Goal: Task Accomplishment & Management: Use online tool/utility

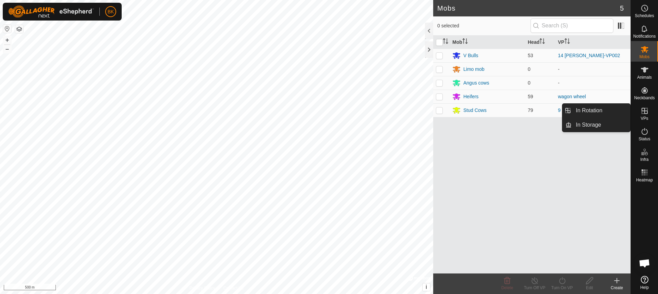
click at [646, 114] on icon at bounding box center [645, 111] width 8 height 8
click at [613, 117] on link "In Rotation" at bounding box center [601, 111] width 59 height 14
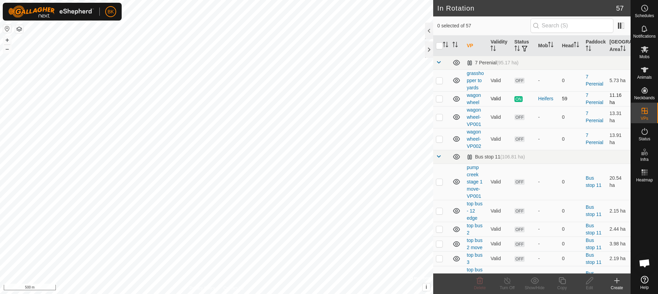
click at [438, 101] on p-checkbox at bounding box center [439, 98] width 7 height 5
checkbox input "true"
click at [440, 120] on p-checkbox at bounding box center [439, 116] width 7 height 5
checkbox input "true"
click at [438, 101] on p-checkbox at bounding box center [439, 98] width 7 height 5
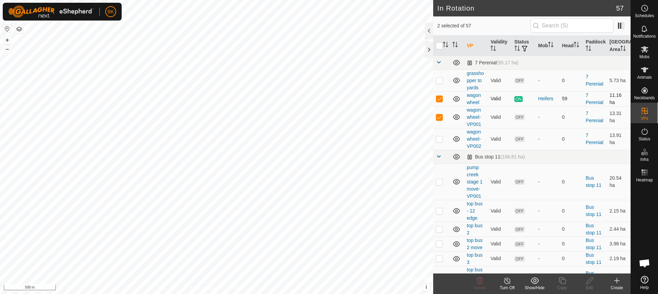
checkbox input "false"
drag, startPoint x: 649, startPoint y: 55, endPoint x: 633, endPoint y: 53, distance: 16.5
click at [649, 55] on span "Mobs" at bounding box center [645, 57] width 10 height 4
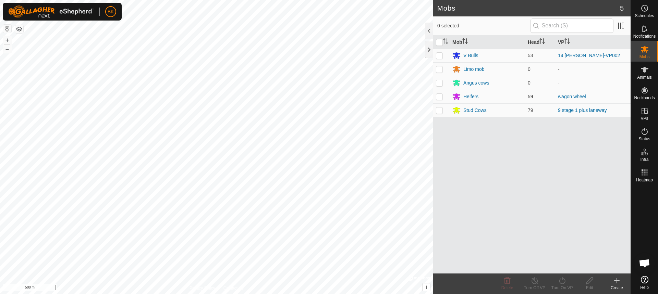
click at [440, 97] on p-checkbox at bounding box center [439, 96] width 7 height 5
checkbox input "true"
click at [562, 282] on icon at bounding box center [562, 281] width 9 height 8
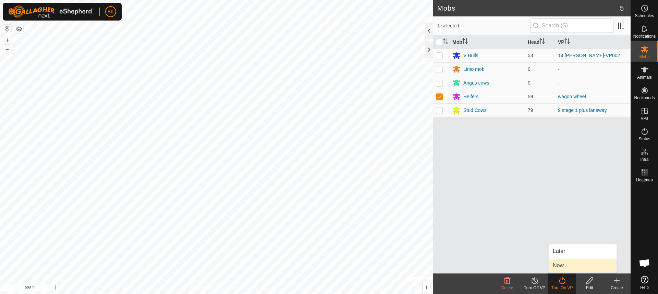
click at [556, 265] on link "Now" at bounding box center [583, 266] width 68 height 14
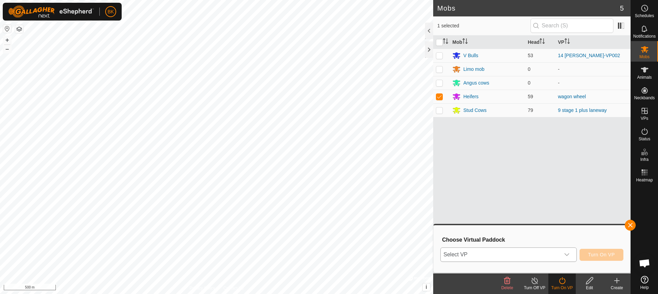
click at [568, 253] on icon "dropdown trigger" at bounding box center [566, 254] width 5 height 5
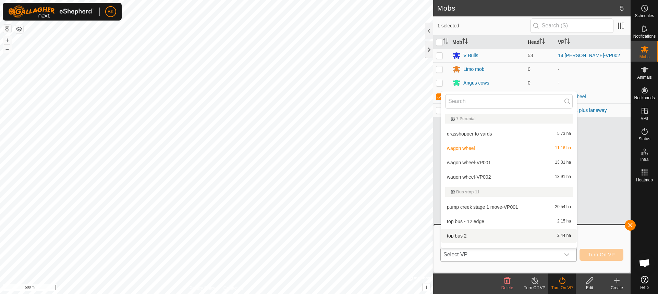
scroll to position [9, 0]
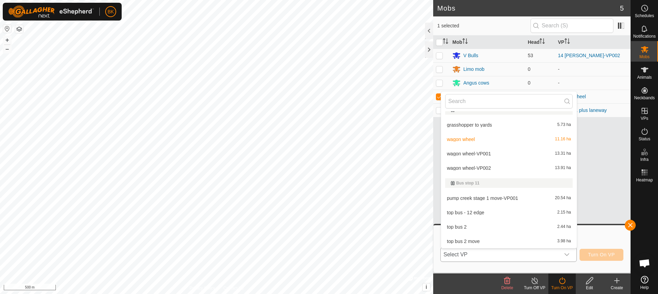
click at [496, 155] on li "wagon wheel-VP001 13.31 ha" at bounding box center [509, 154] width 136 height 14
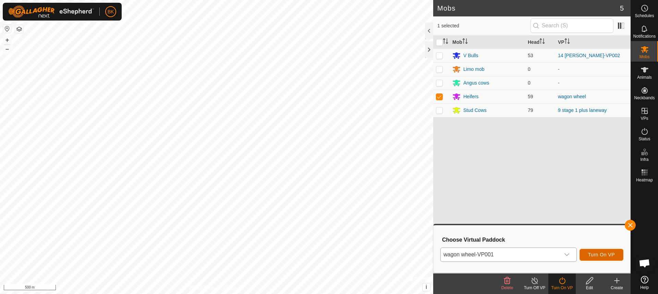
click at [611, 255] on span "Turn On VP" at bounding box center [601, 254] width 27 height 5
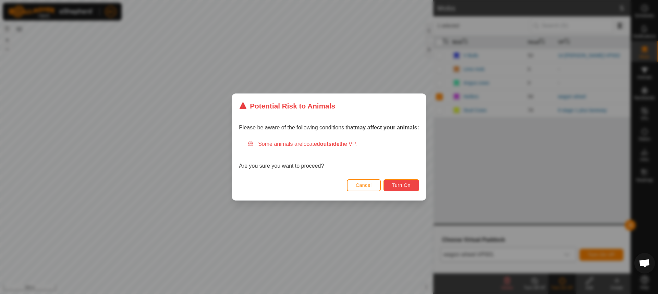
click at [405, 190] on button "Turn On" at bounding box center [402, 186] width 36 height 12
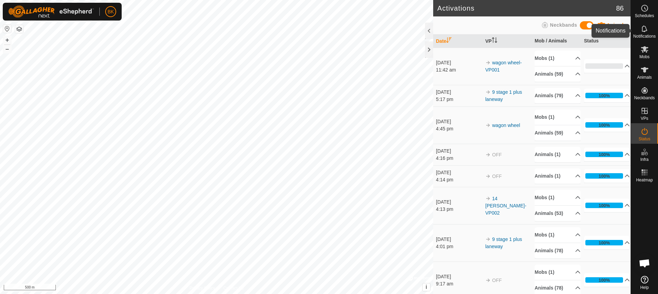
click at [643, 31] on icon at bounding box center [644, 28] width 5 height 7
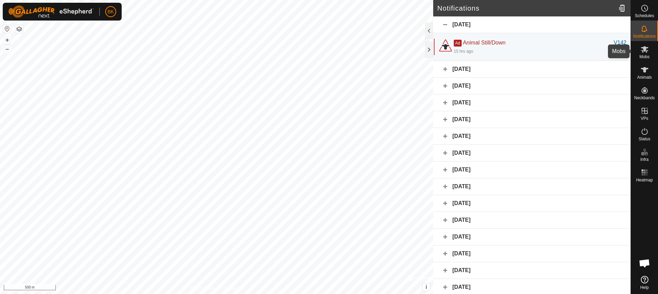
click at [647, 53] on icon at bounding box center [645, 49] width 8 height 8
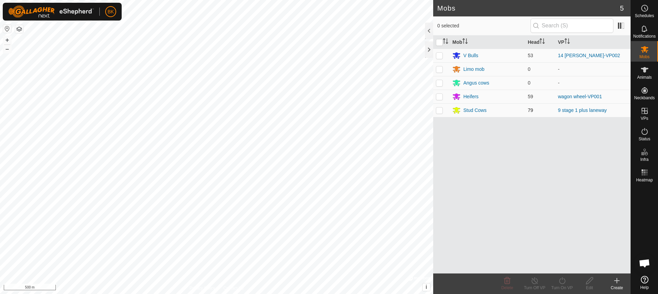
click at [442, 112] on p-checkbox at bounding box center [439, 110] width 7 height 5
checkbox input "true"
click at [565, 289] on div "Turn On VP" at bounding box center [561, 288] width 27 height 6
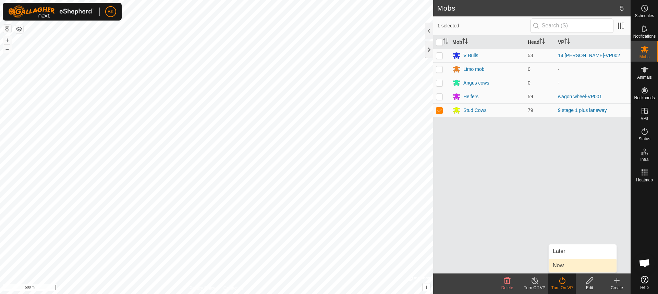
click at [555, 269] on link "Now" at bounding box center [583, 266] width 68 height 14
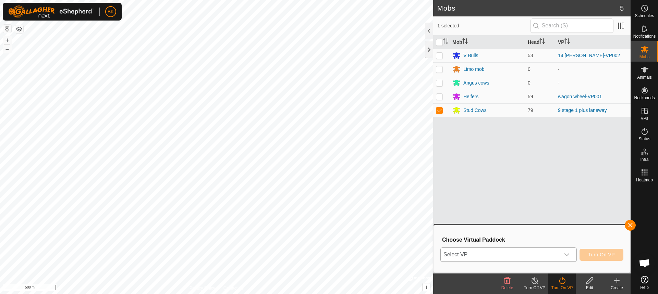
click at [565, 254] on icon "dropdown trigger" at bounding box center [567, 255] width 5 height 3
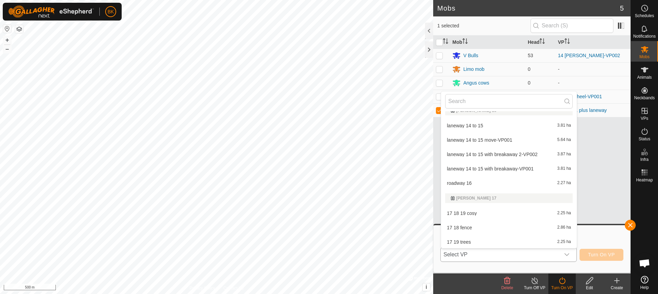
scroll to position [822, 0]
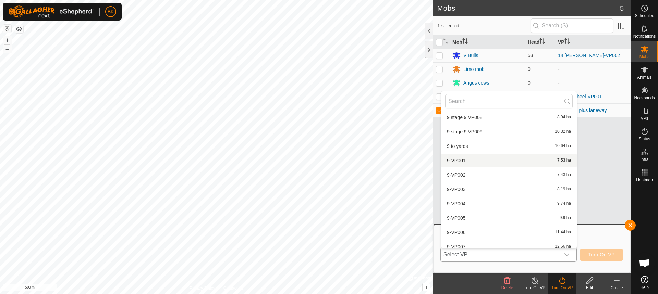
click at [475, 160] on li "9-VP001 7.53 ha" at bounding box center [509, 161] width 136 height 14
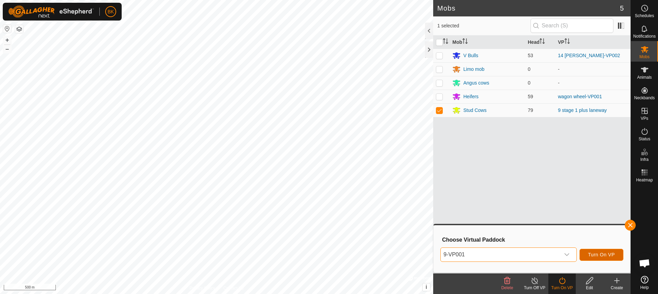
click at [606, 259] on button "Turn On VP" at bounding box center [602, 255] width 44 height 12
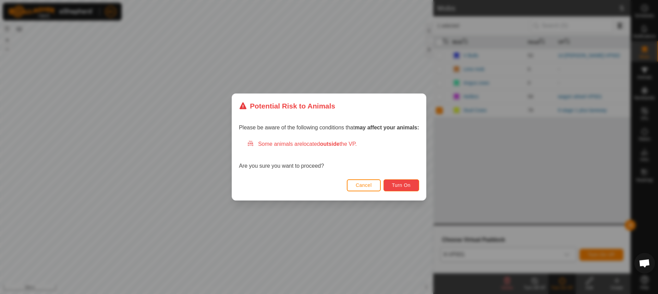
click at [402, 186] on span "Turn On" at bounding box center [401, 185] width 19 height 5
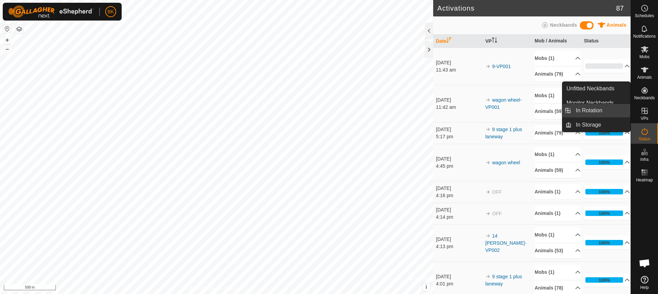
click at [595, 110] on link "In Rotation" at bounding box center [601, 111] width 59 height 14
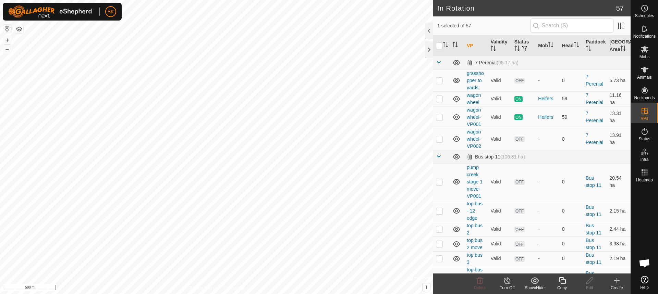
click at [619, 283] on icon at bounding box center [617, 281] width 8 height 8
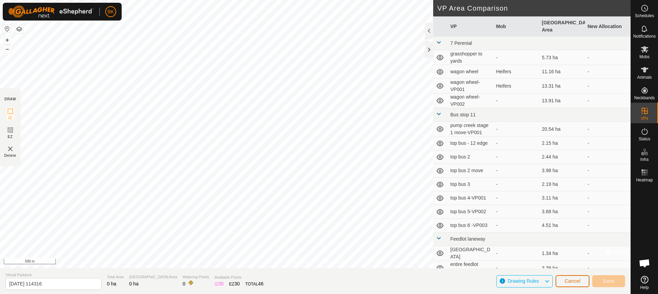
click at [572, 284] on button "Cancel" at bounding box center [573, 282] width 34 height 12
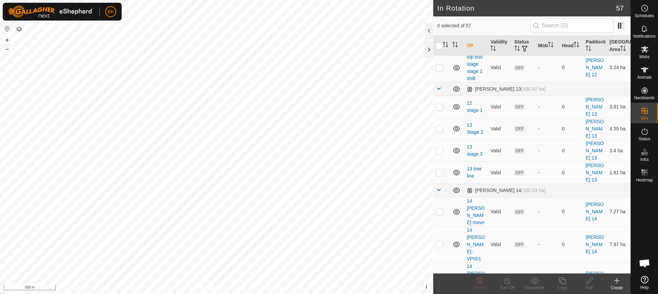
scroll to position [514, 0]
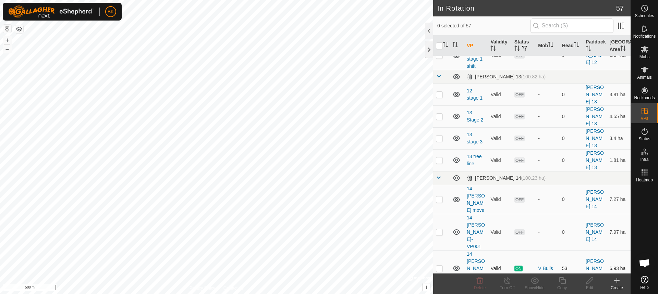
click at [440, 266] on p-checkbox at bounding box center [439, 268] width 7 height 5
checkbox input "true"
click at [562, 282] on icon at bounding box center [562, 281] width 9 height 8
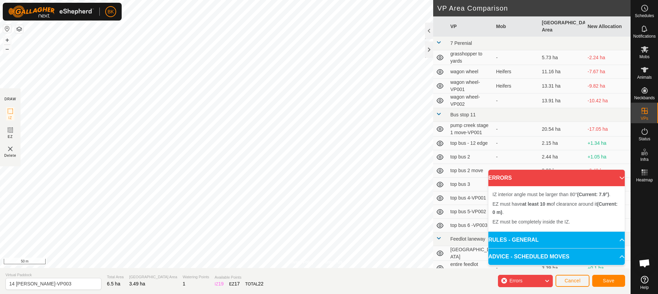
click at [470, 195] on div "Privacy Policy Contact Us Type: Inclusion Zone undefined Animal + – ⇧ i © Mapbo…" at bounding box center [315, 147] width 631 height 294
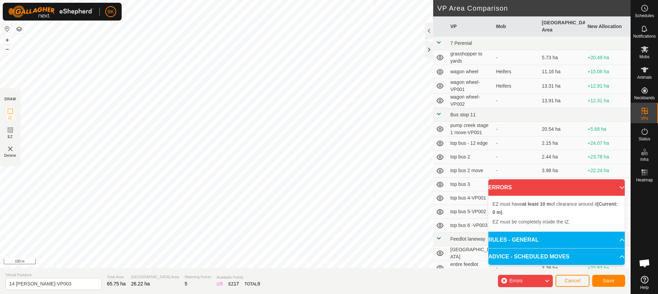
click at [518, 277] on div "Errors" at bounding box center [525, 281] width 55 height 12
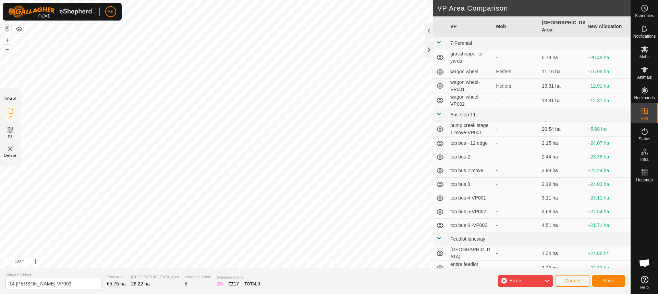
click at [547, 279] on icon at bounding box center [546, 281] width 5 height 9
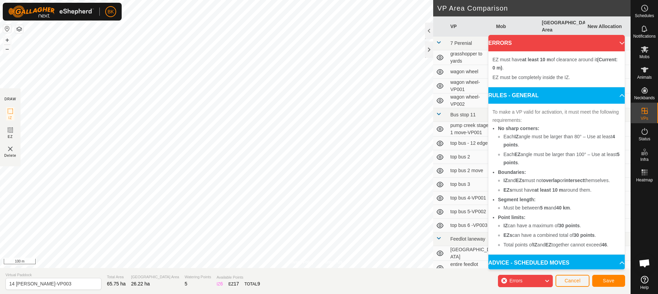
click at [542, 278] on div "Errors" at bounding box center [525, 281] width 55 height 12
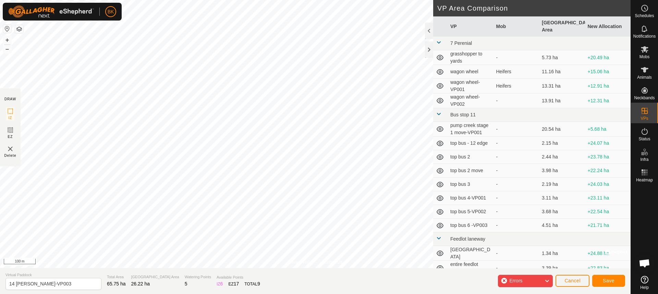
click at [217, 286] on div "IZ 6" at bounding box center [220, 284] width 6 height 7
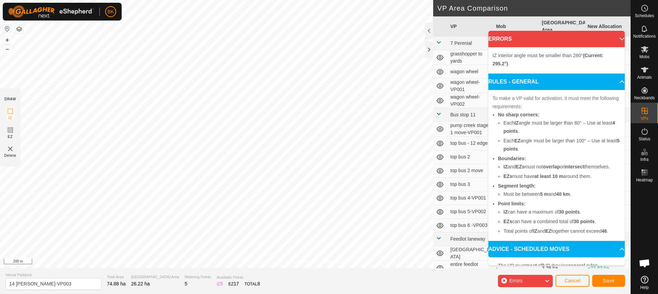
click at [611, 81] on p-accordion-header "RULES - GENERAL" at bounding box center [556, 82] width 136 height 16
click at [610, 81] on p-accordion-header "RULES - GENERAL" at bounding box center [556, 82] width 136 height 16
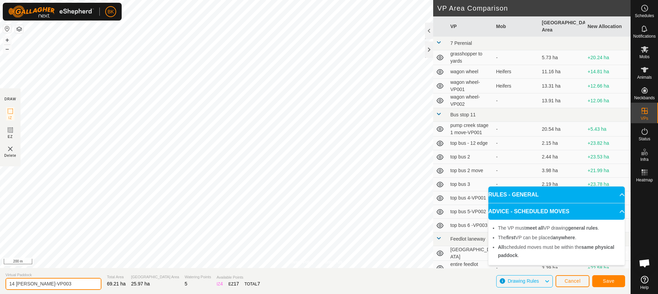
drag, startPoint x: 57, startPoint y: 282, endPoint x: -27, endPoint y: 278, distance: 84.1
click at [0, 278] on html "BK Schedules Notifications Mobs Animals Neckbands VPs Status Infra Heatmap Help…" at bounding box center [329, 147] width 658 height 294
type input "14 shift to grasshopper"
click at [611, 281] on span "Save" at bounding box center [609, 281] width 12 height 5
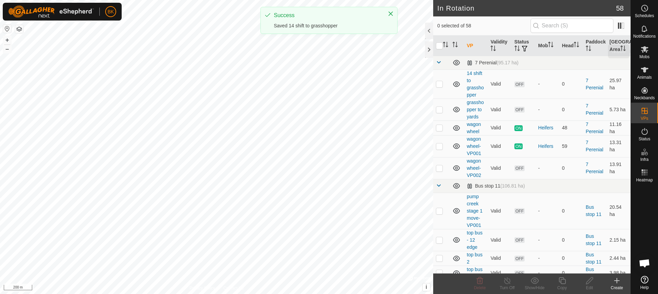
click at [644, 47] on icon at bounding box center [645, 49] width 8 height 7
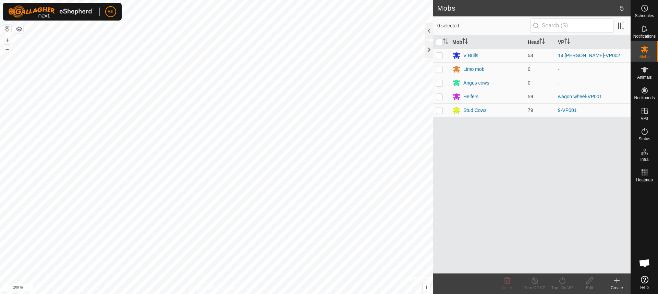
drag, startPoint x: 444, startPoint y: 54, endPoint x: 440, endPoint y: 55, distance: 3.5
click at [443, 54] on td at bounding box center [441, 56] width 16 height 14
checkbox input "true"
click at [565, 282] on icon at bounding box center [562, 281] width 9 height 8
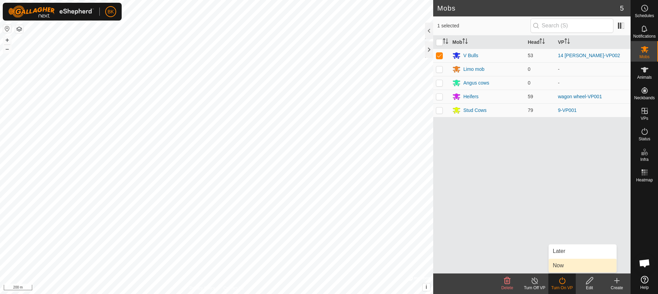
click at [566, 264] on link "Now" at bounding box center [583, 266] width 68 height 14
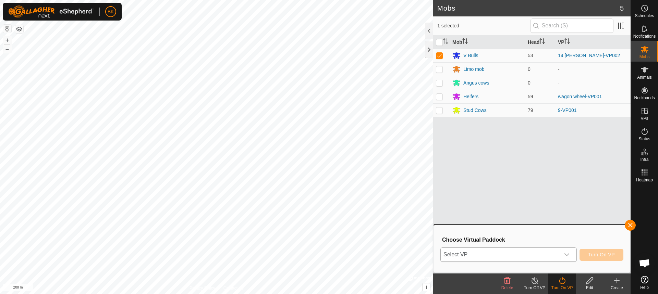
click at [568, 253] on icon "dropdown trigger" at bounding box center [566, 254] width 5 height 5
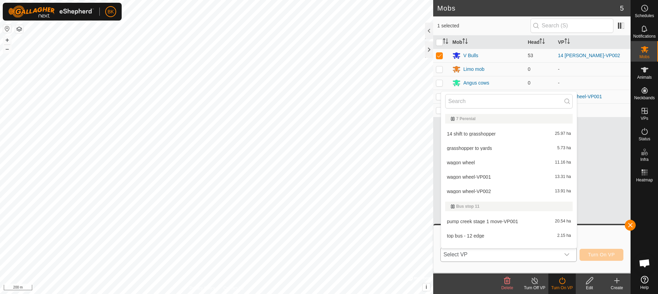
scroll to position [9, 0]
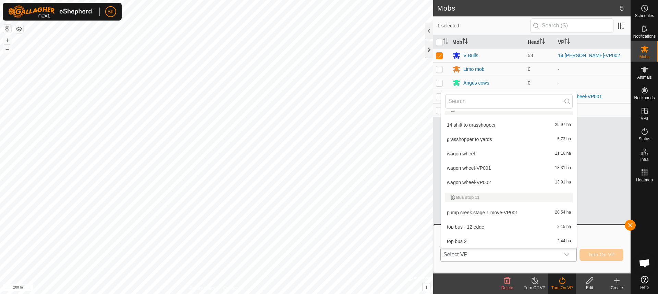
click at [484, 123] on li "14 shift to grasshopper 25.97 ha" at bounding box center [509, 125] width 136 height 14
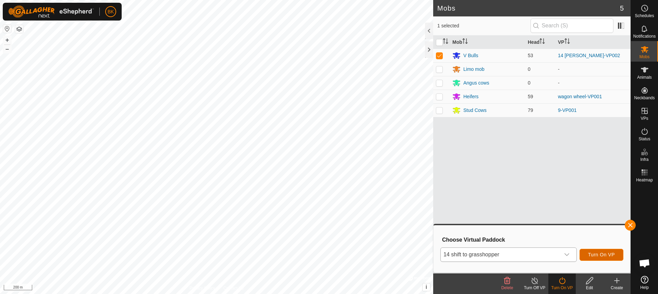
click at [603, 258] on button "Turn On VP" at bounding box center [602, 255] width 44 height 12
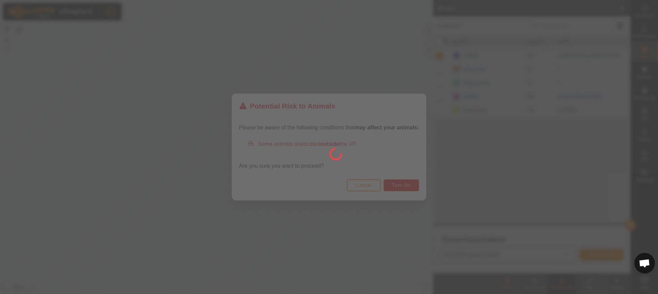
click at [401, 189] on div at bounding box center [329, 147] width 658 height 294
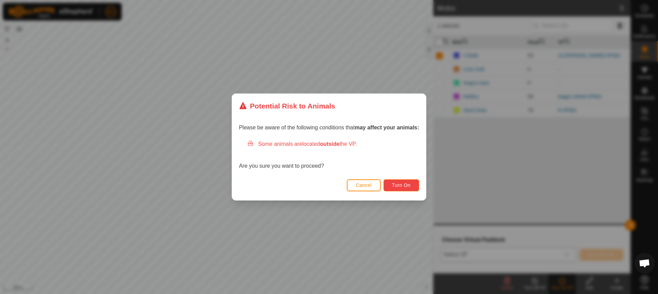
click at [400, 186] on span "Turn On" at bounding box center [401, 185] width 19 height 5
